Goal: Check status: Check status

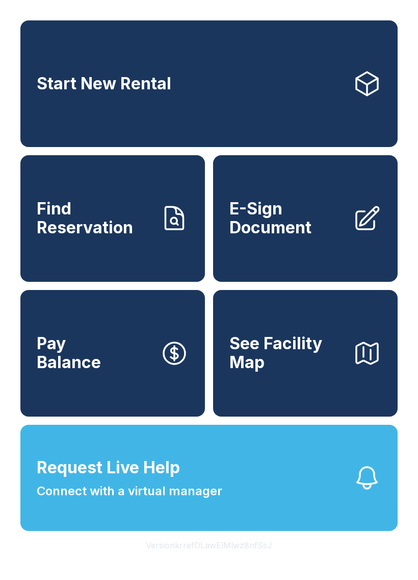
click at [154, 233] on link "Find Reservation" at bounding box center [112, 218] width 185 height 127
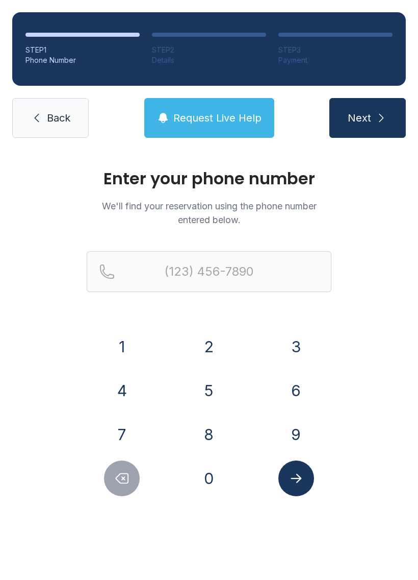
click at [299, 432] on button "9" at bounding box center [297, 434] width 36 height 36
click at [132, 376] on button "4" at bounding box center [122, 390] width 36 height 36
click at [127, 342] on button "1" at bounding box center [122, 347] width 36 height 36
click at [210, 344] on button "2" at bounding box center [209, 347] width 36 height 36
click at [299, 343] on button "3" at bounding box center [297, 347] width 36 height 36
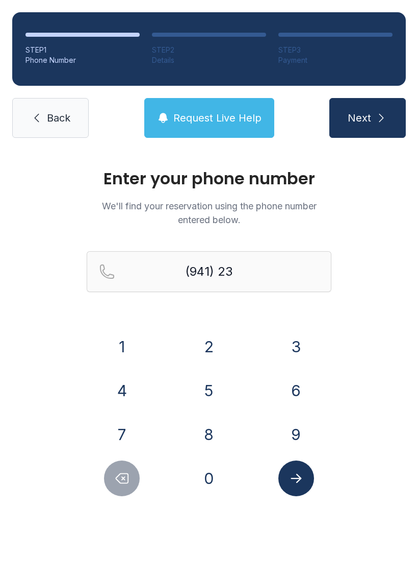
click at [140, 427] on div "7" at bounding box center [122, 434] width 71 height 36
click at [213, 430] on button "8" at bounding box center [209, 434] width 36 height 36
click at [298, 437] on button "9" at bounding box center [297, 434] width 36 height 36
click at [126, 477] on icon "Delete number" at bounding box center [121, 477] width 15 height 15
type input "(941) 238-"
